Goal: Information Seeking & Learning: Get advice/opinions

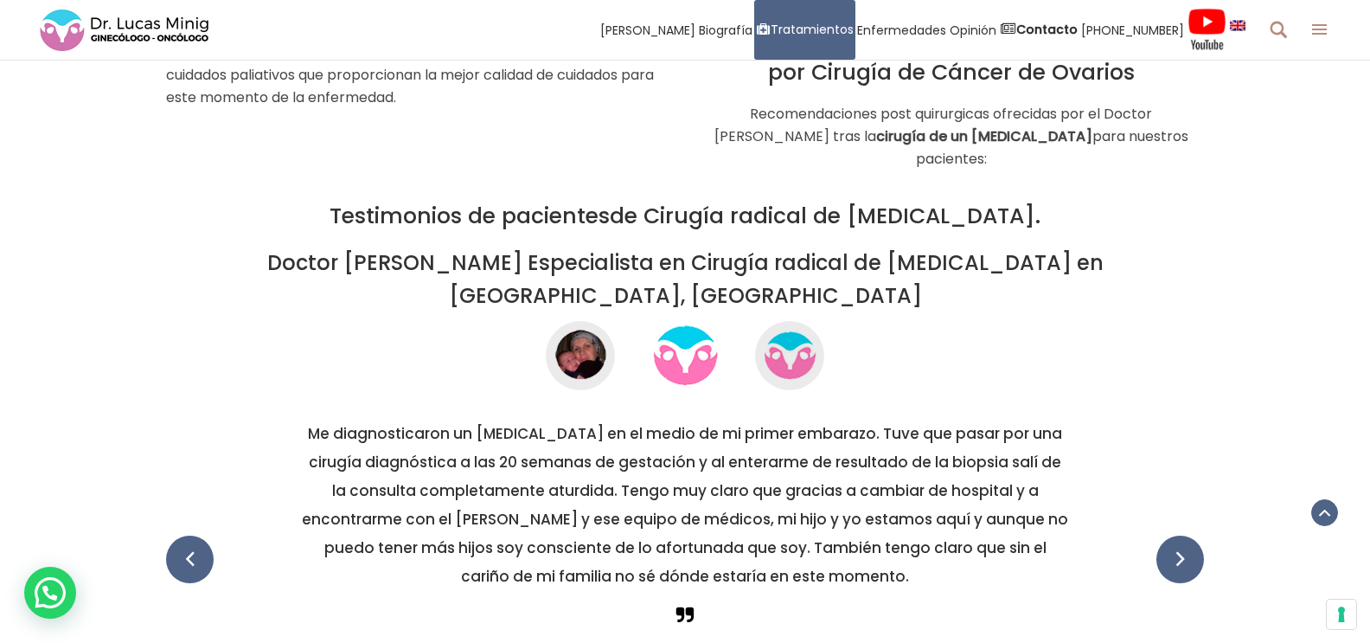
scroll to position [4412, 0]
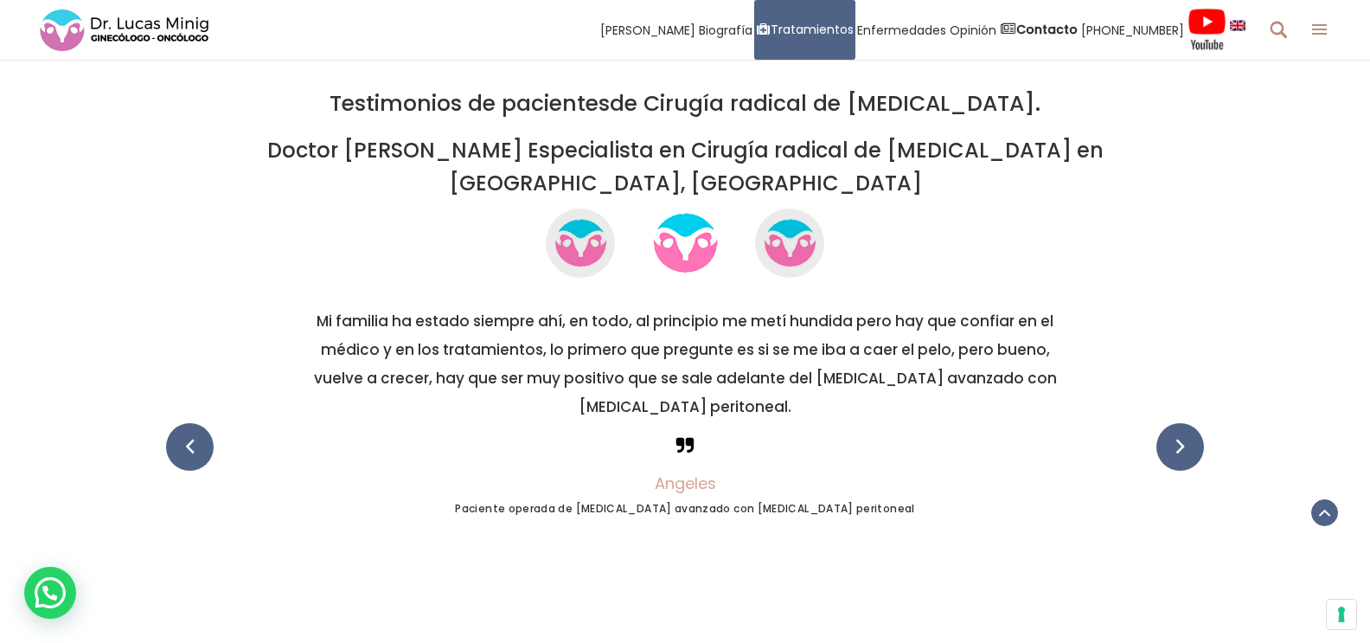
click at [709, 336] on h5 "Mi familia ha estado siempre ahí, en todo, al principio me metí hundida pero ha…" at bounding box center [685, 364] width 1038 height 114
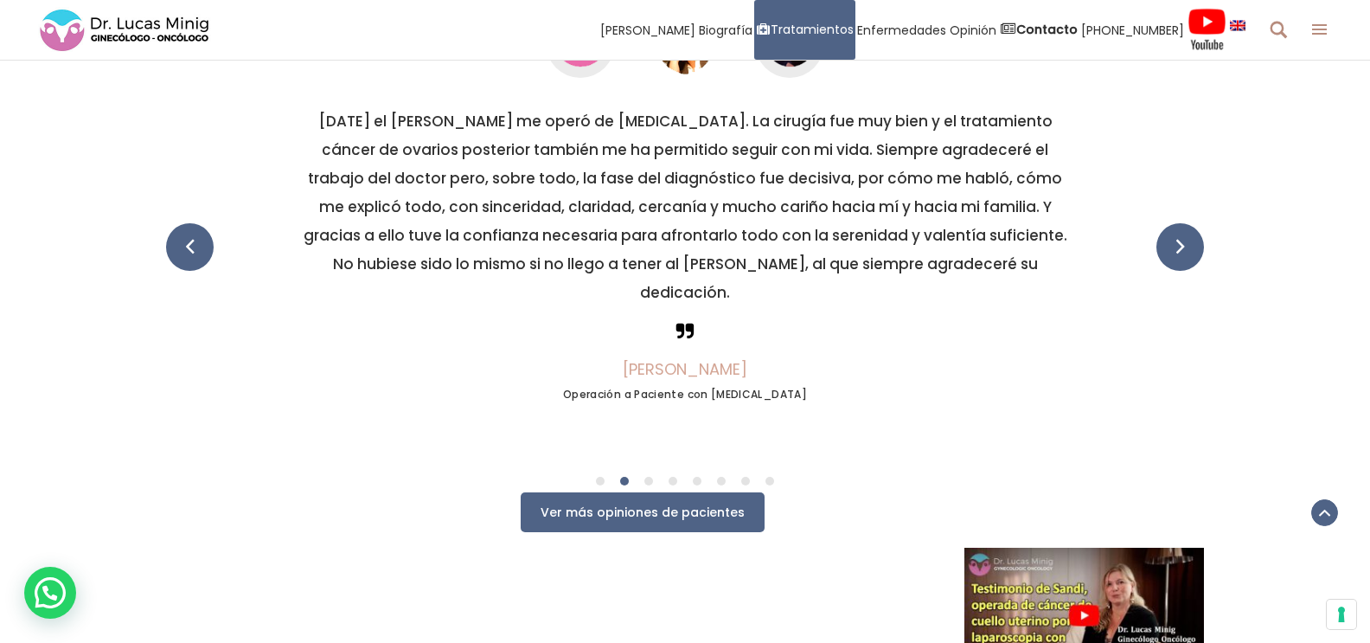
scroll to position [4672, 0]
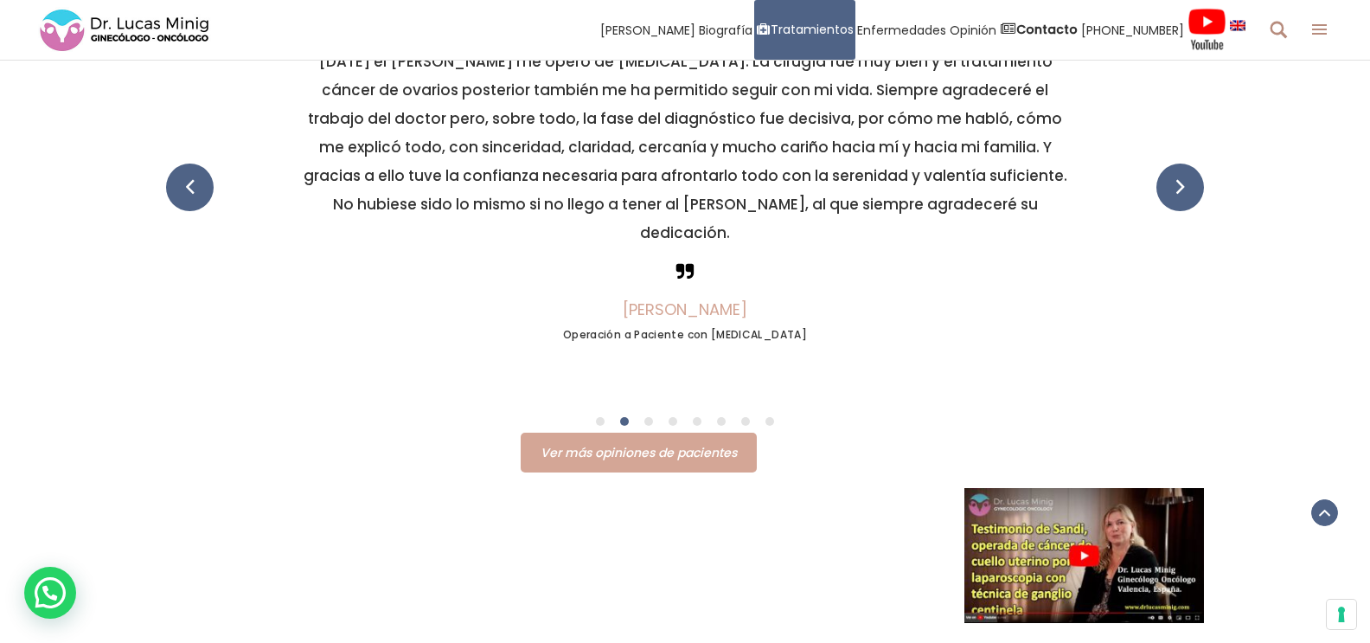
click at [729, 444] on span "Ver más opiniones de pacientes" at bounding box center [639, 452] width 196 height 17
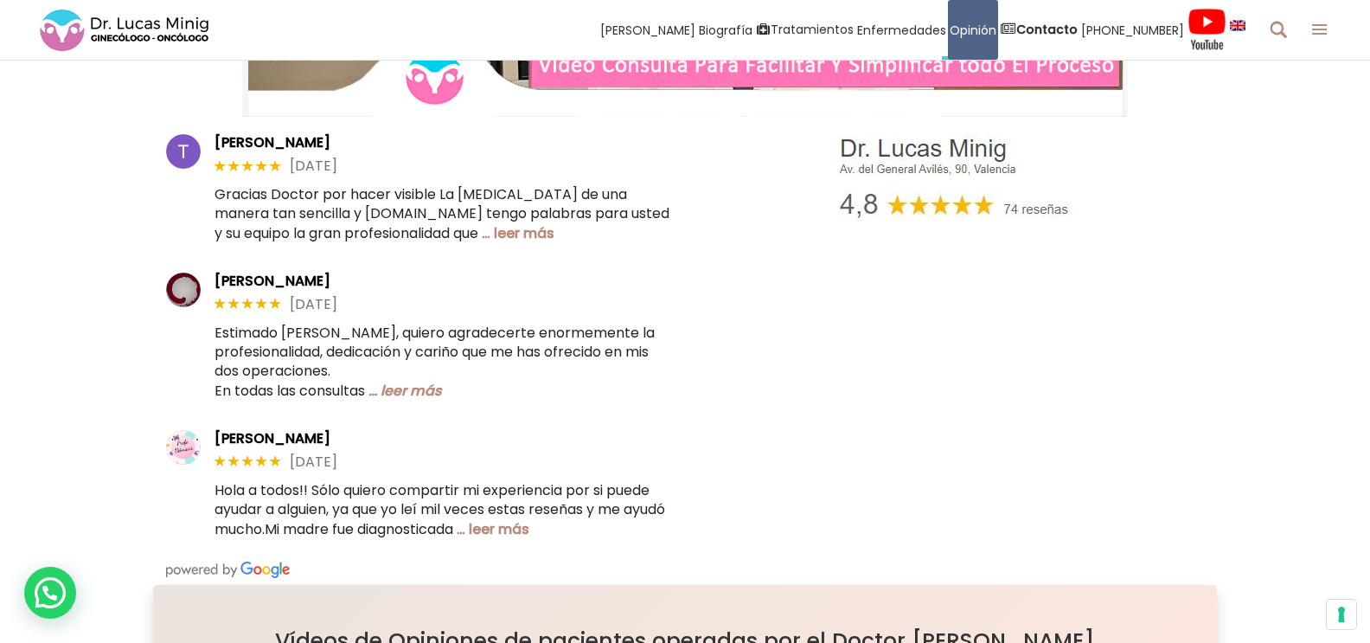
click at [428, 394] on link "… leer más" at bounding box center [406, 391] width 74 height 20
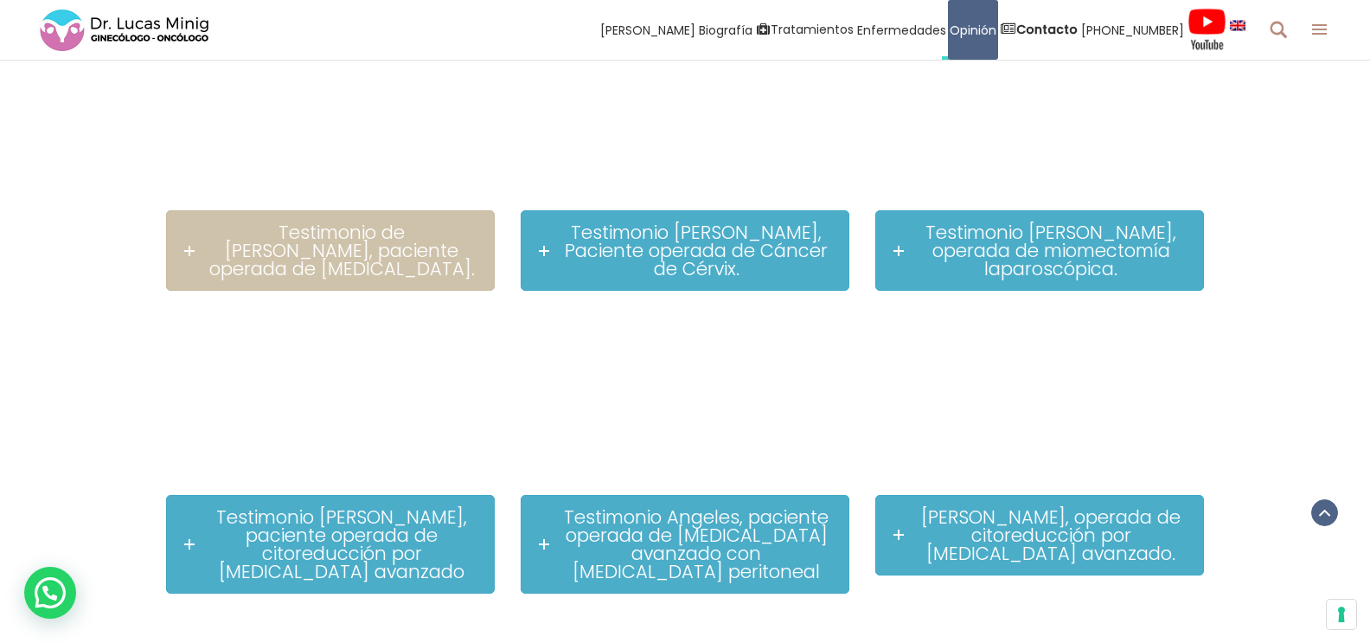
scroll to position [1384, 0]
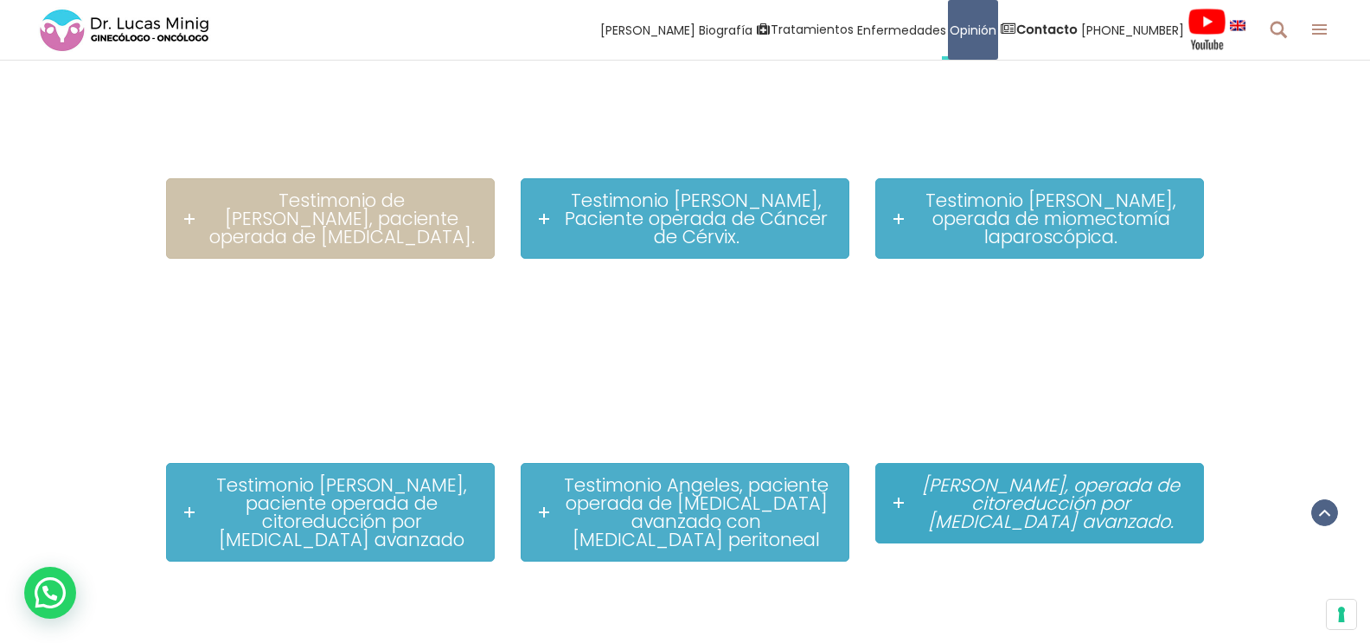
click at [1010, 472] on span "Testimonio Arancha, operada de citoreducción por cáncer de ovario avanzado." at bounding box center [1051, 502] width 258 height 61
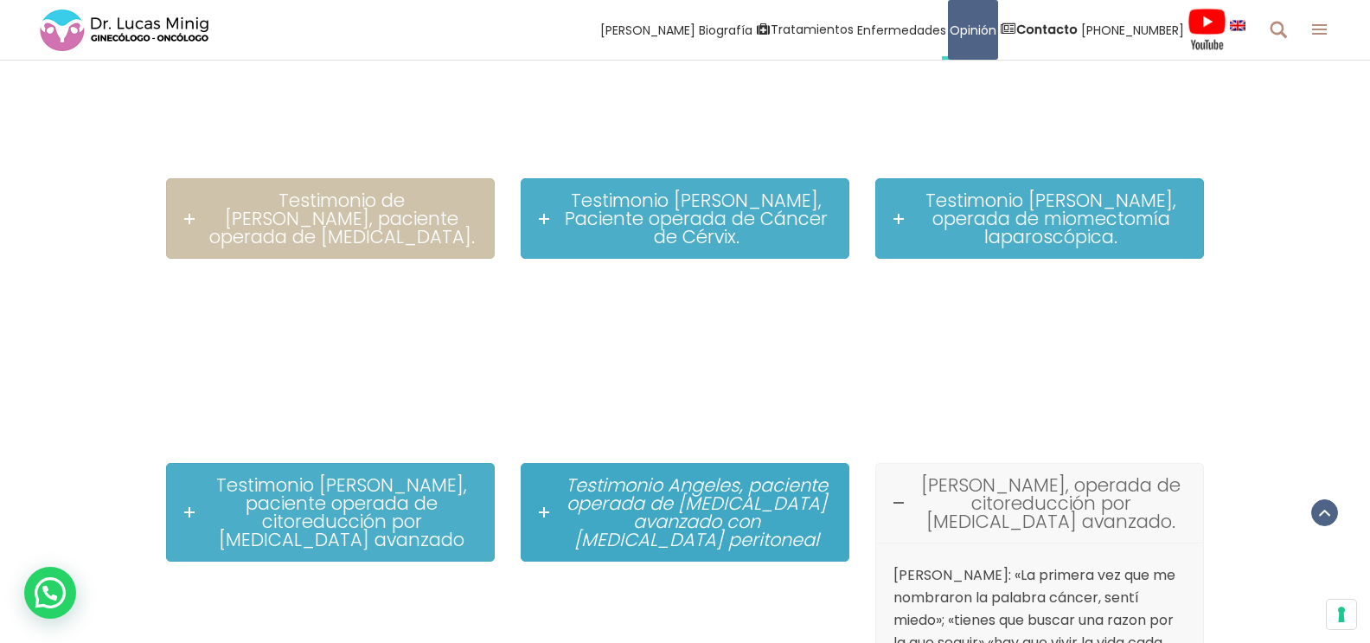
click at [743, 488] on span "Testimonio Angeles, paciente operada de cáncer de ovario avanzado con carcinoma…" at bounding box center [697, 512] width 262 height 80
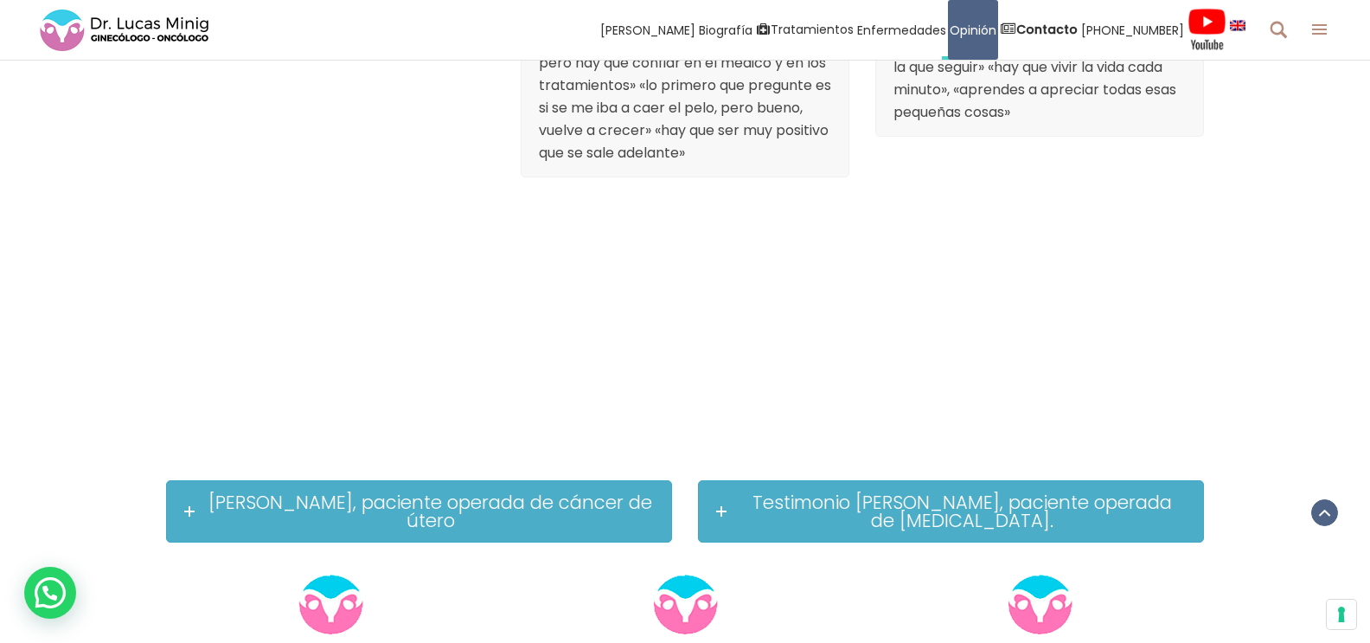
scroll to position [1990, 0]
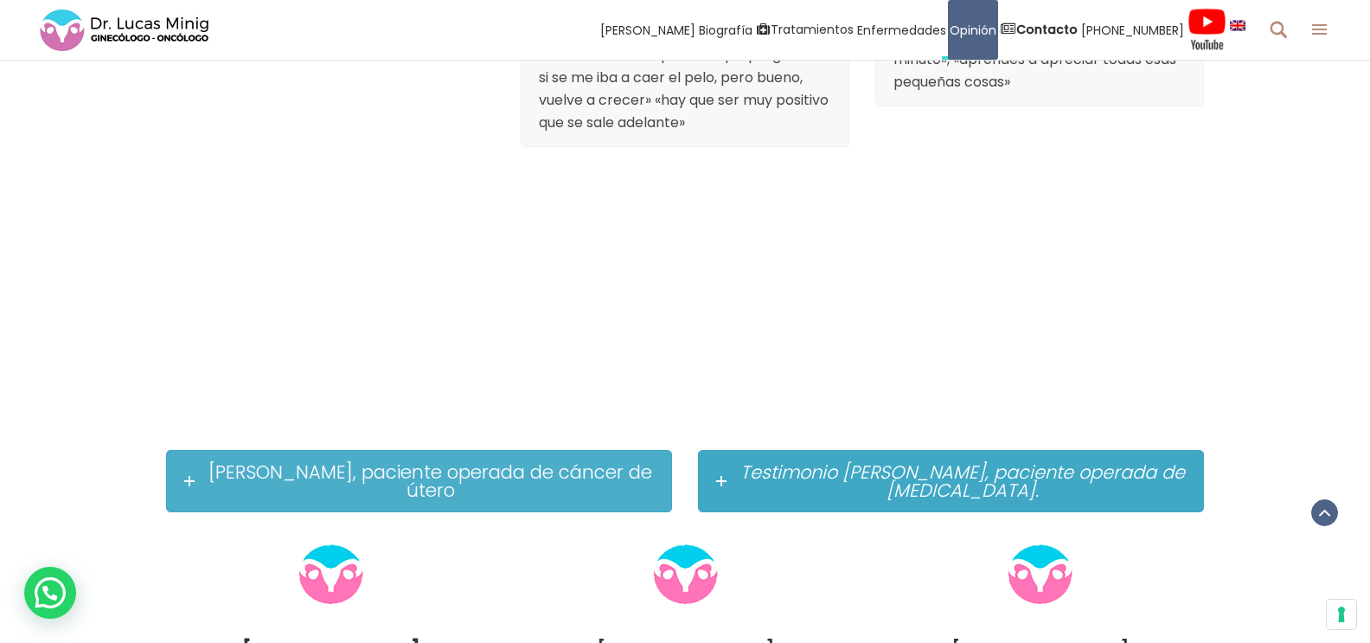
click at [956, 488] on span "Testimonio Eva, paciente operada de cáncer de ovario." at bounding box center [963, 480] width 445 height 43
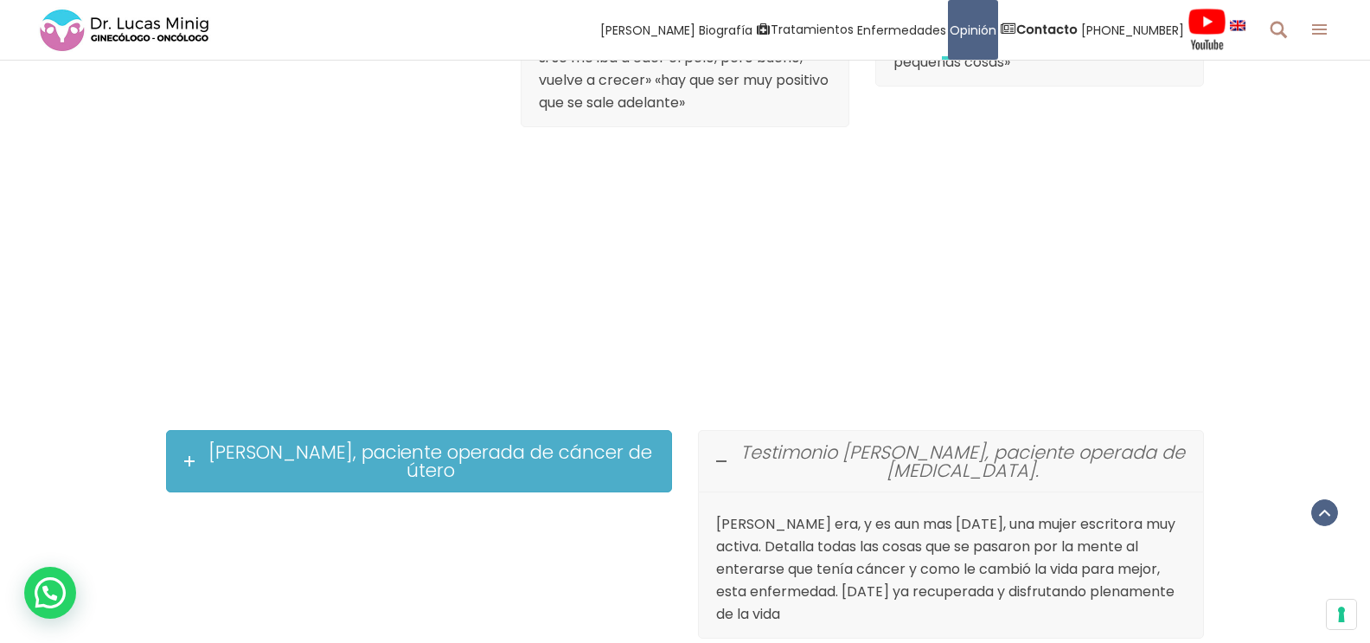
scroll to position [1990, 0]
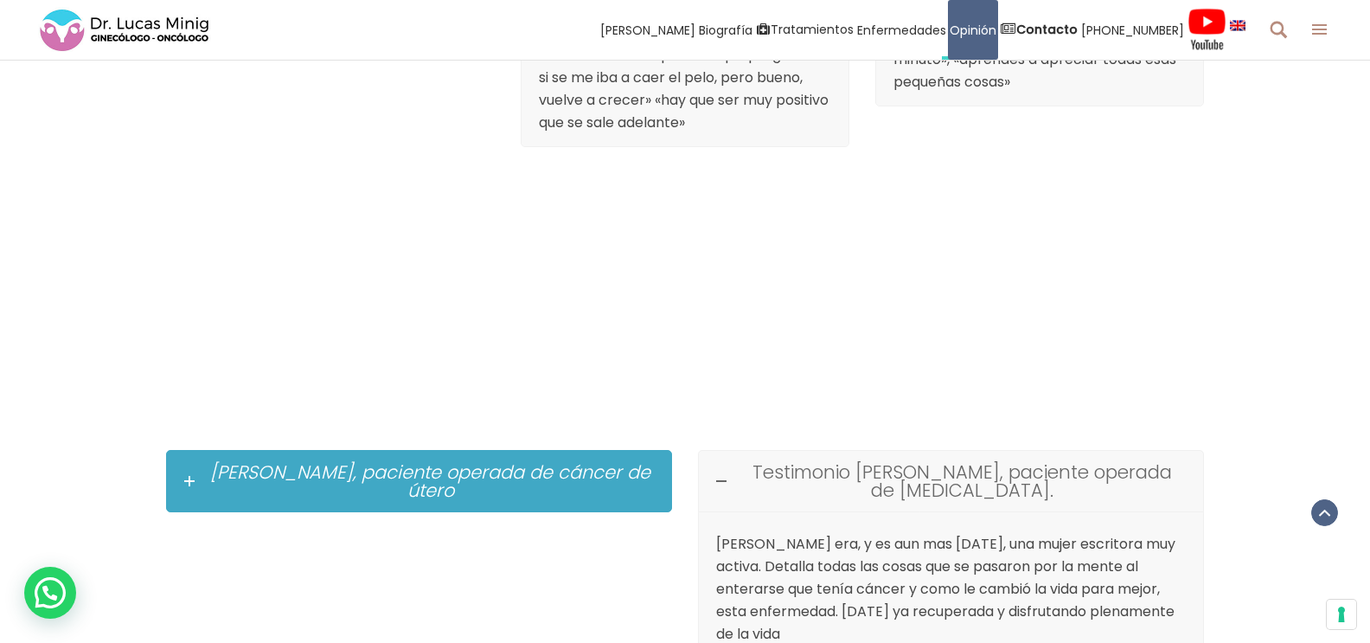
click at [460, 478] on span "Ma Paz, paciente operada de cáncer de útero" at bounding box center [430, 480] width 440 height 43
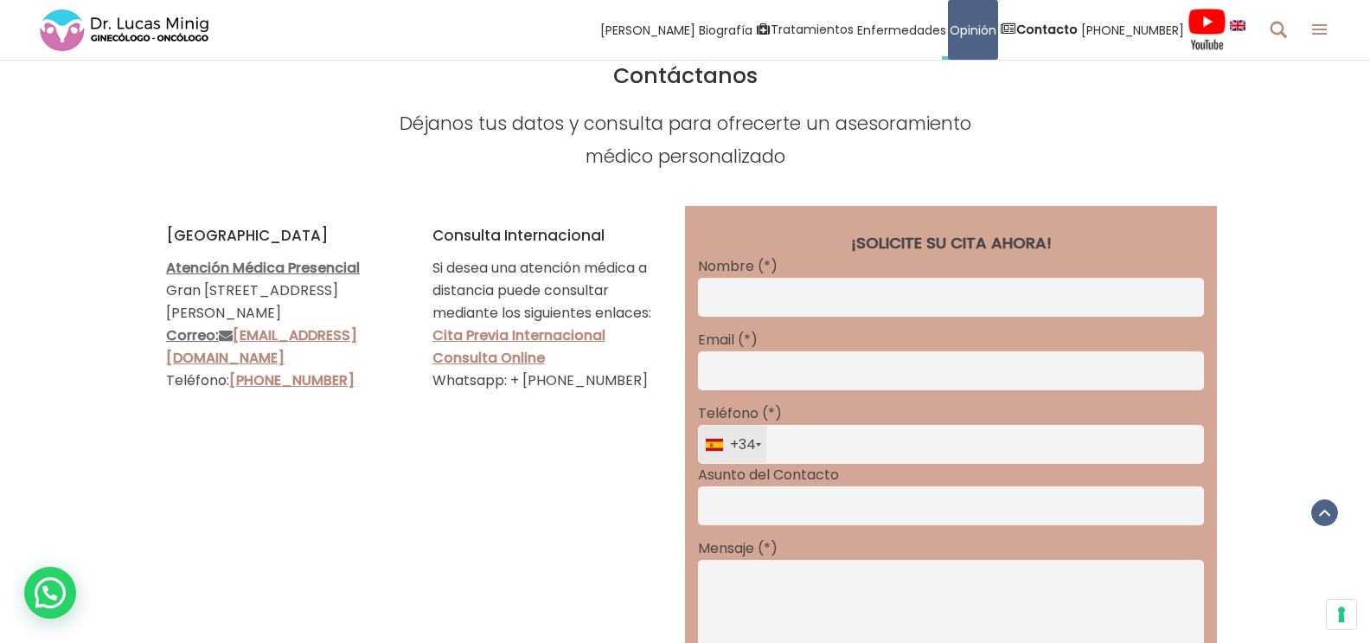
scroll to position [5104, 0]
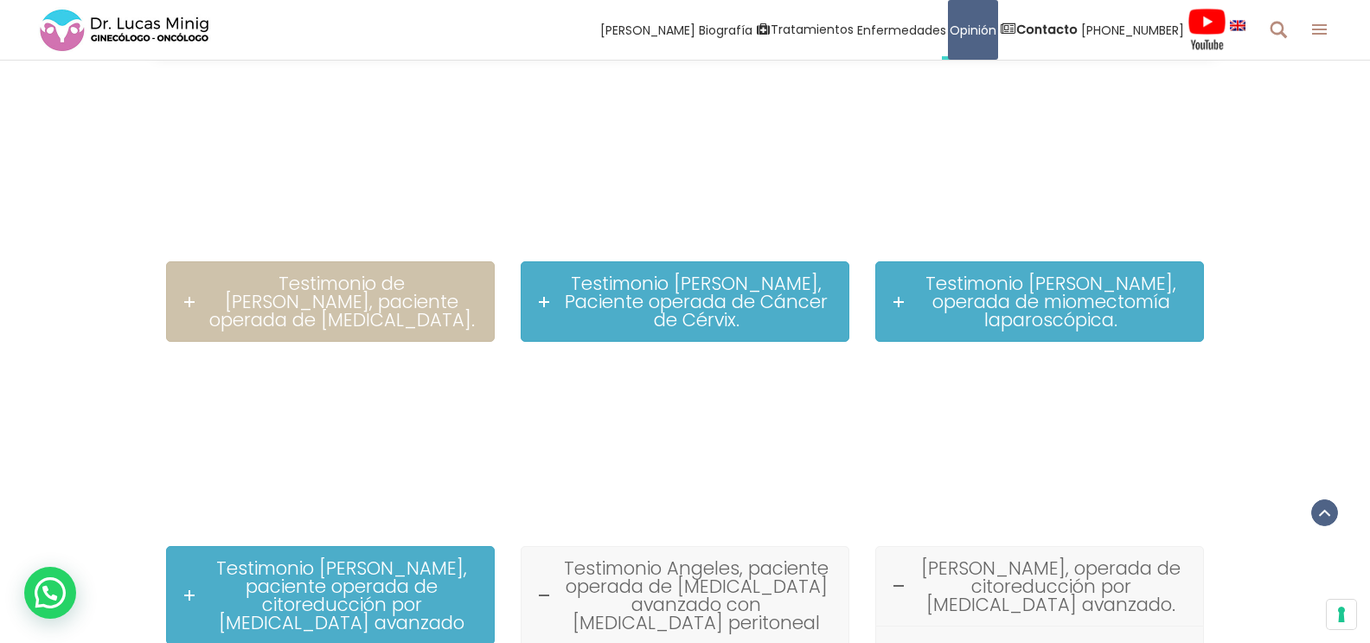
scroll to position [1273, 0]
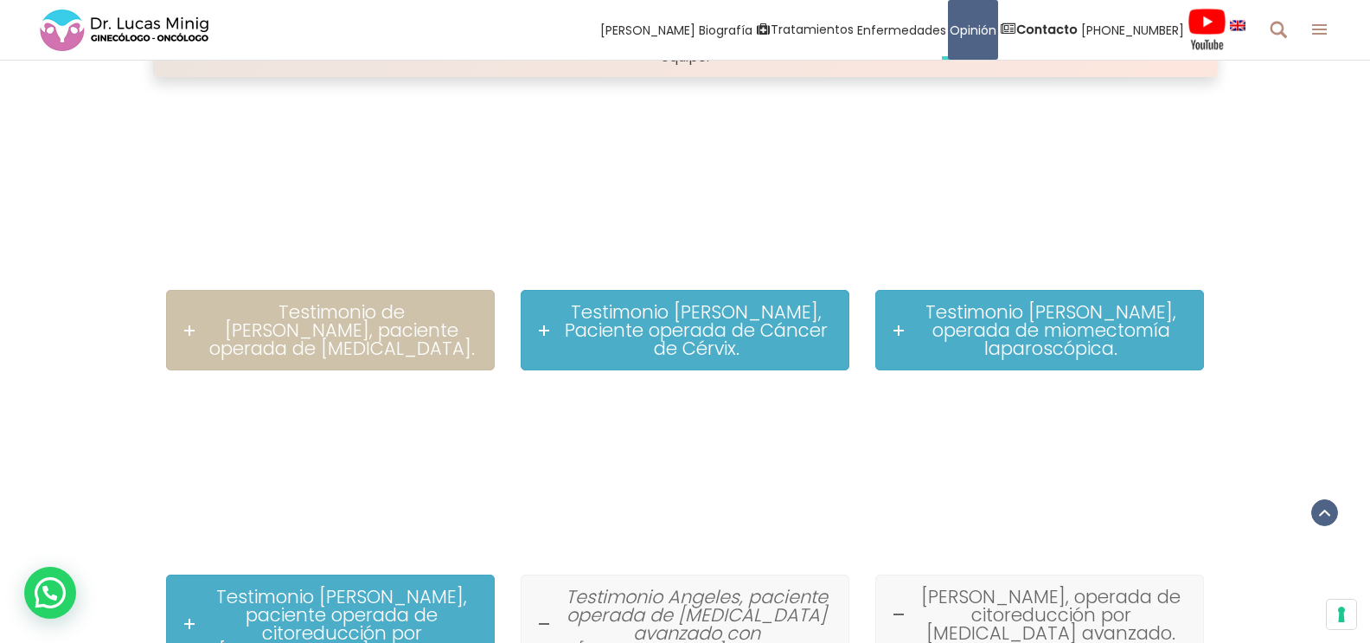
click at [759, 598] on span "Testimonio Angeles, paciente operada de cáncer de ovario avanzado con carcinoma…" at bounding box center [697, 624] width 262 height 80
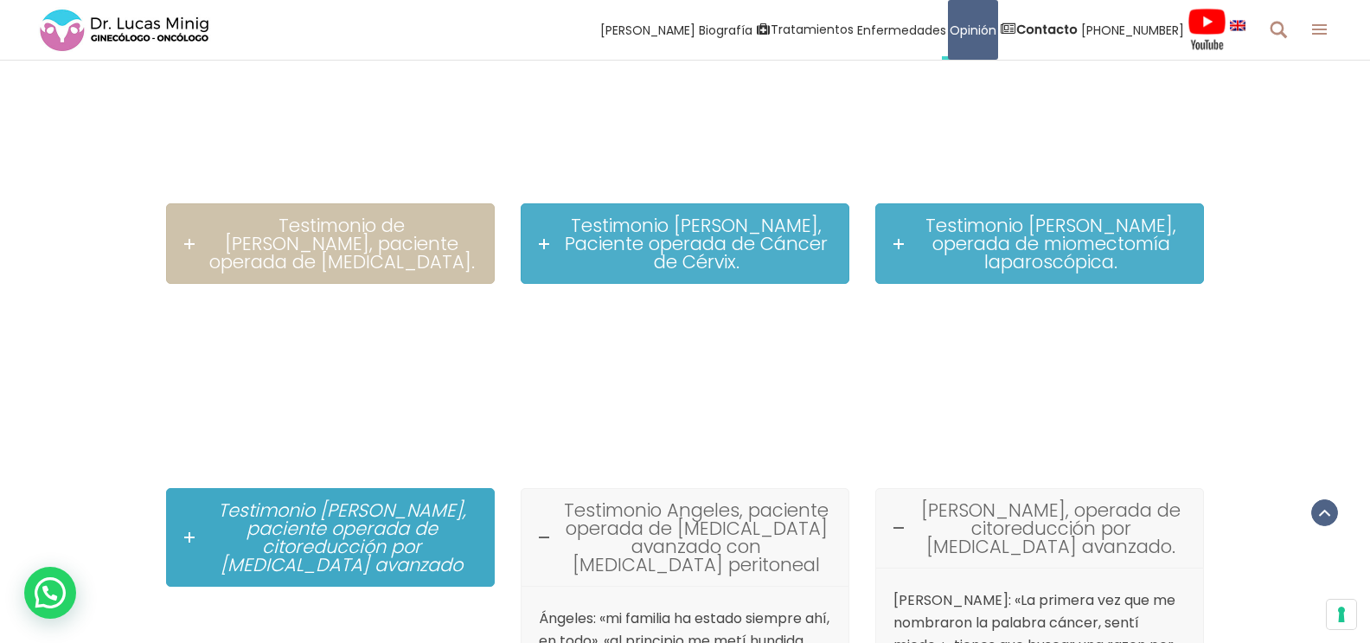
click at [285, 522] on span "Testimonio Charo, paciente operada de citoreducción por cáncer de ovario avanza…" at bounding box center [342, 537] width 248 height 80
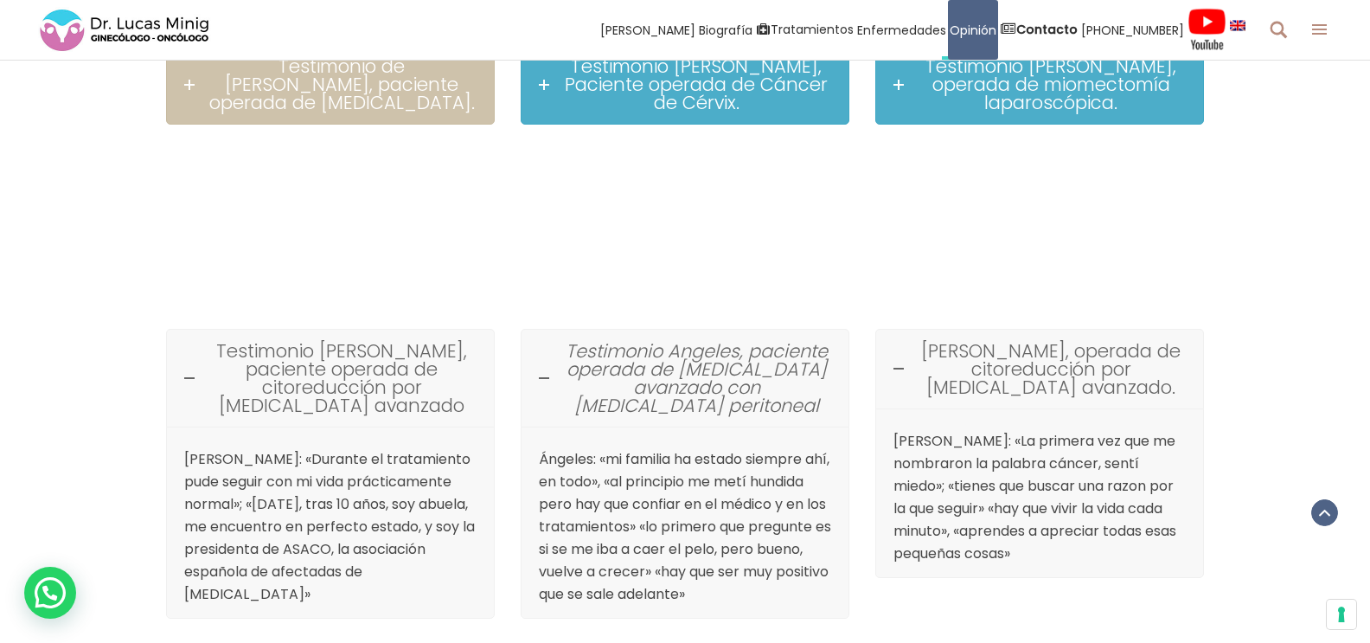
scroll to position [1532, 0]
